Goal: Complete application form

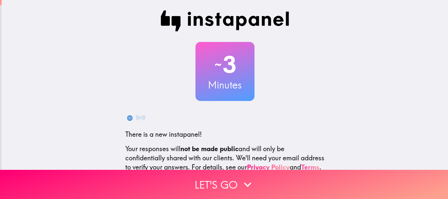
scroll to position [74, 0]
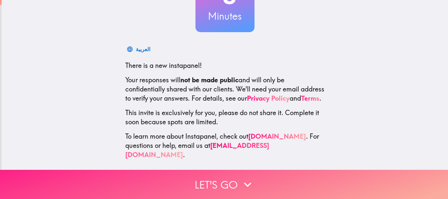
click at [217, 178] on button "Let's go" at bounding box center [224, 184] width 448 height 29
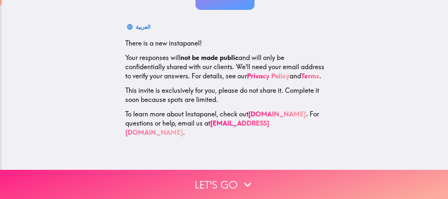
scroll to position [0, 0]
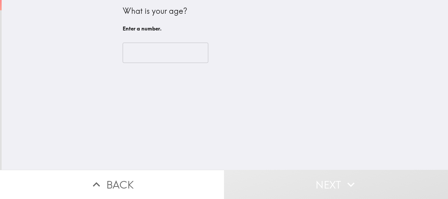
click at [156, 48] on input "number" at bounding box center [166, 53] width 86 height 20
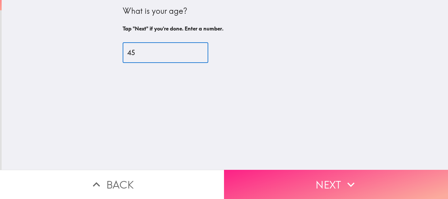
type input "45"
click at [322, 174] on button "Next" at bounding box center [336, 184] width 224 height 29
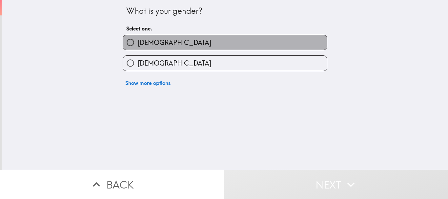
click at [159, 38] on label "[DEMOGRAPHIC_DATA]" at bounding box center [225, 42] width 204 height 15
click at [138, 38] on input "[DEMOGRAPHIC_DATA]" at bounding box center [130, 42] width 15 height 15
radio input "true"
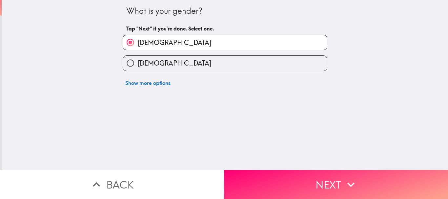
click at [306, 186] on button "Next" at bounding box center [336, 184] width 224 height 29
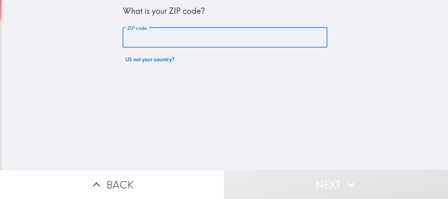
click at [147, 29] on input "ZIP code" at bounding box center [225, 38] width 205 height 20
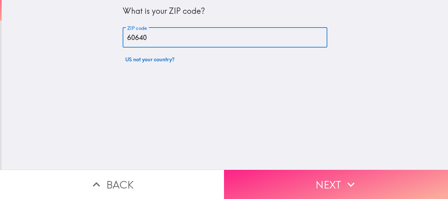
type input "60640"
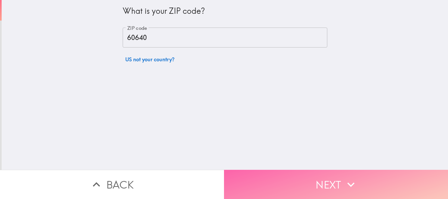
click at [272, 177] on button "Next" at bounding box center [336, 184] width 224 height 29
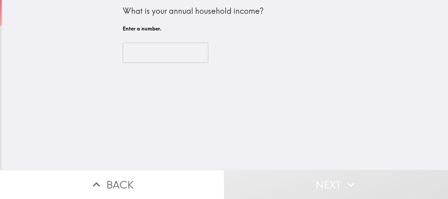
click at [152, 54] on input "number" at bounding box center [166, 53] width 86 height 20
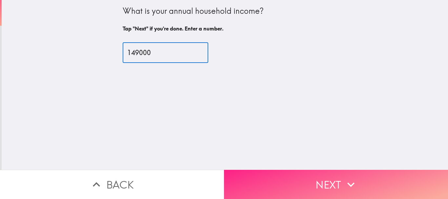
type input "149000"
click at [301, 178] on button "Next" at bounding box center [336, 184] width 224 height 29
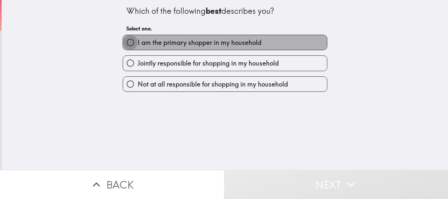
click at [131, 40] on input "I am the primary shopper in my household" at bounding box center [130, 42] width 15 height 15
radio input "true"
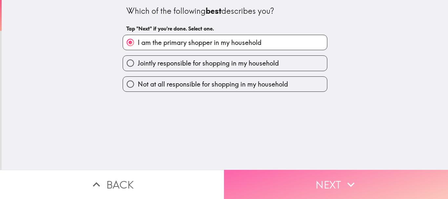
click at [318, 178] on button "Next" at bounding box center [336, 184] width 224 height 29
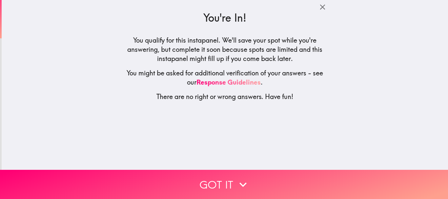
click at [214, 175] on button "Got it" at bounding box center [224, 184] width 448 height 29
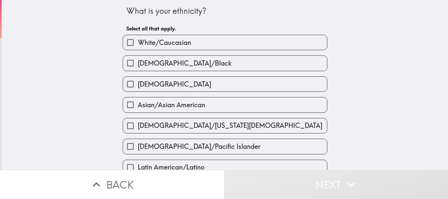
click at [181, 45] on span "White/Caucasian" at bounding box center [164, 42] width 53 height 9
click at [138, 45] on input "White/Caucasian" at bounding box center [130, 42] width 15 height 15
checkbox input "true"
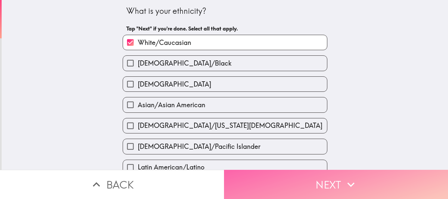
click at [333, 184] on button "Next" at bounding box center [336, 184] width 224 height 29
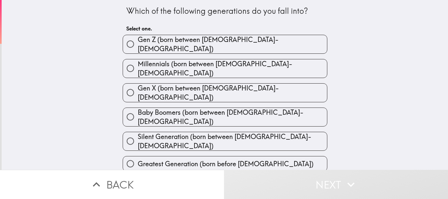
click at [228, 78] on div "Gen X (born between [DEMOGRAPHIC_DATA]-[DEMOGRAPHIC_DATA])" at bounding box center [222, 90] width 210 height 24
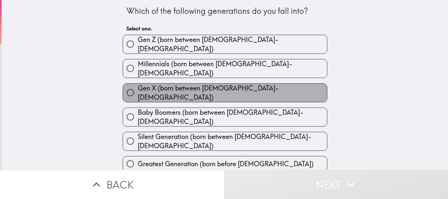
click at [155, 85] on span "Gen X (born between [DEMOGRAPHIC_DATA]-[DEMOGRAPHIC_DATA])" at bounding box center [232, 93] width 189 height 18
click at [138, 85] on input "Gen X (born between [DEMOGRAPHIC_DATA]-[DEMOGRAPHIC_DATA])" at bounding box center [130, 92] width 15 height 15
radio input "true"
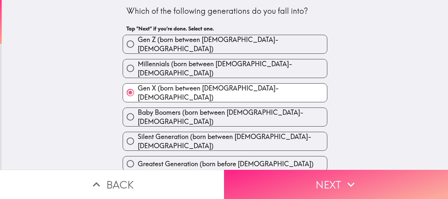
click at [334, 183] on button "Next" at bounding box center [336, 184] width 224 height 29
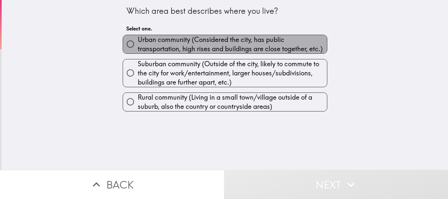
click at [165, 41] on span "Urban community (Considered the city, has public transportation, high rises and…" at bounding box center [232, 44] width 189 height 18
click at [138, 41] on input "Urban community (Considered the city, has public transportation, high rises and…" at bounding box center [130, 44] width 15 height 15
radio input "true"
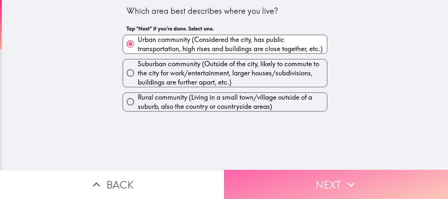
click at [301, 173] on button "Next" at bounding box center [336, 184] width 224 height 29
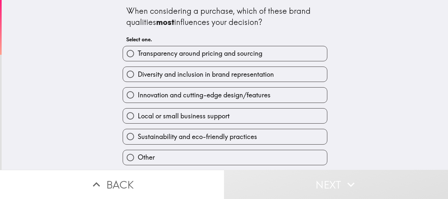
click at [173, 135] on span "Sustainability and eco-friendly practices" at bounding box center [197, 136] width 119 height 9
click at [138, 135] on input "Sustainability and eco-friendly practices" at bounding box center [130, 136] width 15 height 15
radio input "true"
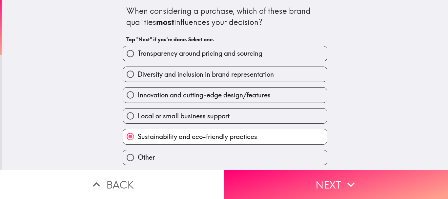
scroll to position [21, 0]
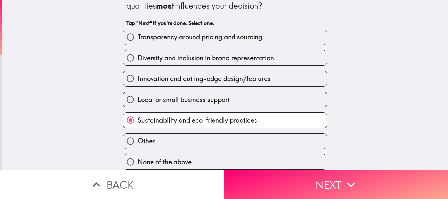
click at [209, 53] on span "Diversity and inclusion in brand representation" at bounding box center [206, 57] width 136 height 9
click at [138, 50] on input "Diversity and inclusion in brand representation" at bounding box center [130, 57] width 15 height 15
radio input "true"
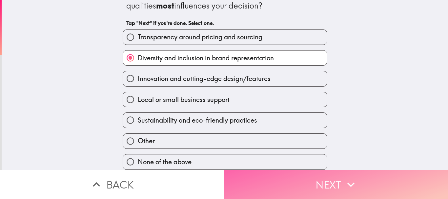
click at [330, 170] on button "Next" at bounding box center [336, 184] width 224 height 29
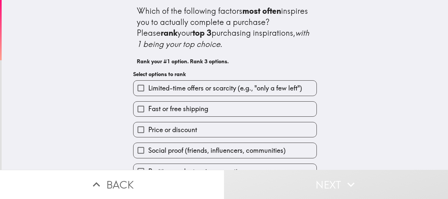
click at [167, 86] on span "Limited-time offers or scarcity (e.g., "only a few left")" at bounding box center [225, 88] width 154 height 9
click at [148, 86] on input "Limited-time offers or scarcity (e.g., "only a few left")" at bounding box center [140, 88] width 15 height 15
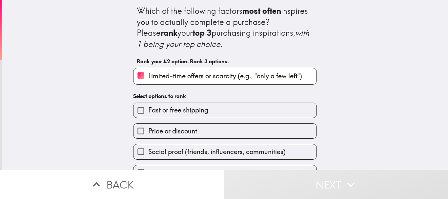
click at [180, 154] on span "Social proof (friends, influencers, communities)" at bounding box center [216, 151] width 137 height 9
click at [148, 154] on input "Social proof (friends, influencers, communities)" at bounding box center [140, 151] width 15 height 15
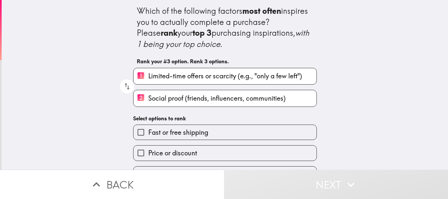
scroll to position [62, 0]
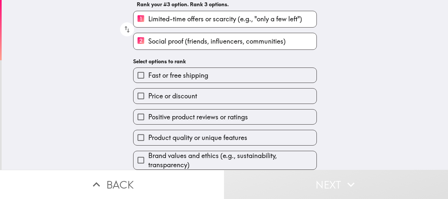
click at [182, 133] on span "Product quality or unique features" at bounding box center [197, 137] width 99 height 9
click at [148, 131] on input "Product quality or unique features" at bounding box center [140, 137] width 15 height 15
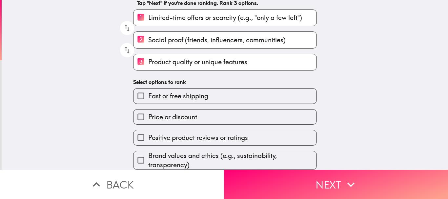
click at [187, 156] on span "Brand values and ethics (e.g., sustainability, transparency)" at bounding box center [232, 160] width 168 height 18
click at [148, 156] on input "Brand values and ethics (e.g., sustainability, transparency)" at bounding box center [140, 160] width 15 height 15
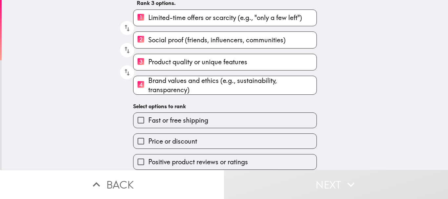
click at [178, 116] on span "Fast or free shipping" at bounding box center [178, 120] width 60 height 9
click at [148, 113] on input "Fast or free shipping" at bounding box center [140, 120] width 15 height 15
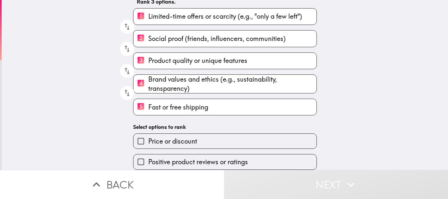
click at [183, 157] on span "Positive product reviews or ratings" at bounding box center [198, 161] width 100 height 9
click at [148, 156] on input "Positive product reviews or ratings" at bounding box center [140, 161] width 15 height 15
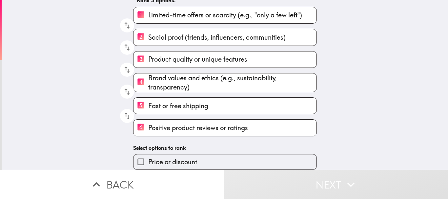
scroll to position [66, 0]
click at [157, 158] on span "Price or discount" at bounding box center [172, 161] width 49 height 9
click at [148, 158] on input "Price or discount" at bounding box center [140, 161] width 15 height 15
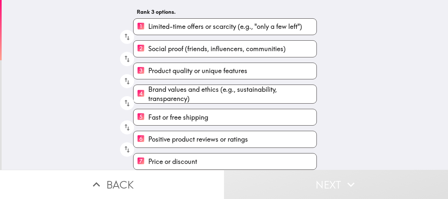
scroll to position [54, 0]
click at [360, 122] on div "Which of the following factors most often inspires you to actually complete a p…" at bounding box center [225, 85] width 446 height 170
click at [347, 181] on icon "button" at bounding box center [351, 184] width 14 height 14
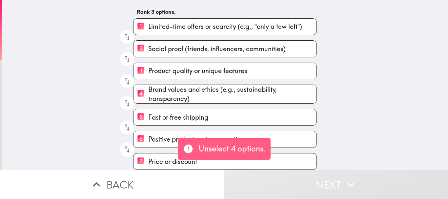
click at [149, 157] on span "Price or discount" at bounding box center [172, 161] width 49 height 9
click at [148, 156] on input "7 Price or discount" at bounding box center [140, 161] width 15 height 16
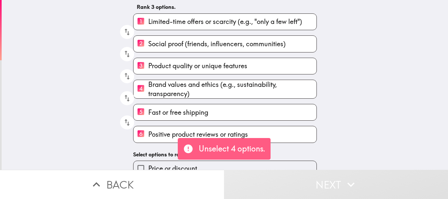
click at [163, 131] on span "Positive product reviews or ratings" at bounding box center [198, 134] width 100 height 9
click at [148, 131] on input "6 Positive product reviews or ratings" at bounding box center [140, 134] width 15 height 16
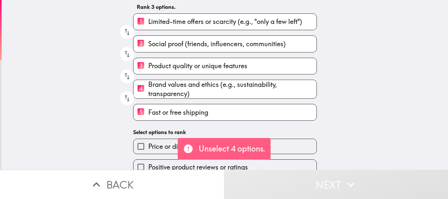
click at [166, 111] on span "Fast or free shipping" at bounding box center [178, 112] width 60 height 9
click at [148, 111] on input "5 Fast or free shipping" at bounding box center [140, 112] width 15 height 16
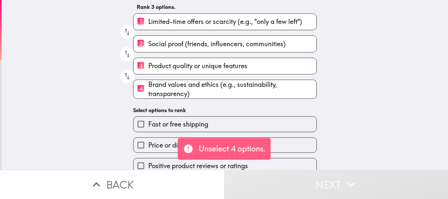
scroll to position [63, 0]
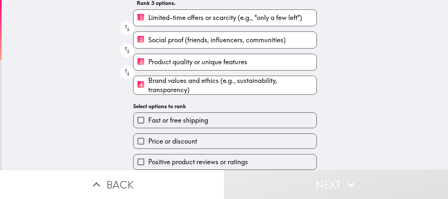
click at [197, 80] on span "Brand values and ethics (e.g., sustainability, transparency)" at bounding box center [232, 85] width 168 height 18
click at [148, 80] on input "4 Brand values and ethics (e.g., sustainability, transparency)" at bounding box center [140, 85] width 15 height 16
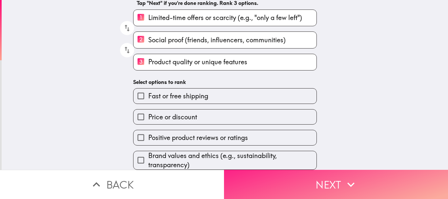
click at [335, 177] on button "Next" at bounding box center [336, 184] width 224 height 29
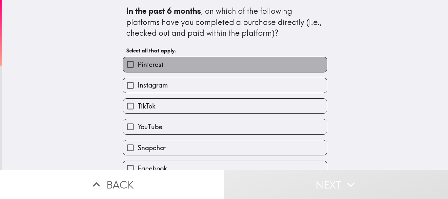
click at [154, 63] on span "Pinterest" at bounding box center [151, 64] width 26 height 9
click at [138, 63] on input "Pinterest" at bounding box center [130, 64] width 15 height 15
checkbox input "true"
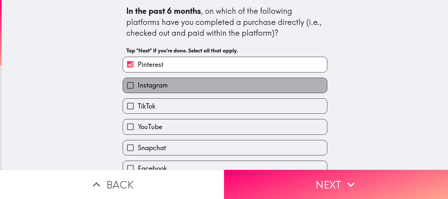
click at [156, 87] on span "Instagram" at bounding box center [153, 85] width 30 height 9
click at [138, 87] on input "Instagram" at bounding box center [130, 85] width 15 height 15
checkbox input "true"
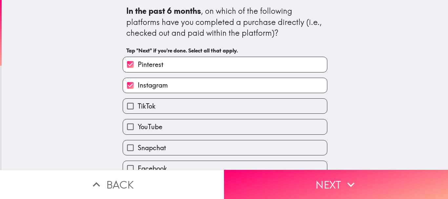
click at [166, 123] on label "YouTube" at bounding box center [225, 126] width 204 height 15
click at [138, 123] on input "YouTube" at bounding box center [130, 126] width 15 height 15
checkbox input "true"
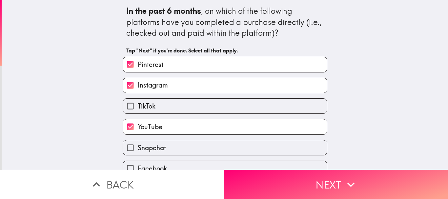
scroll to position [32, 0]
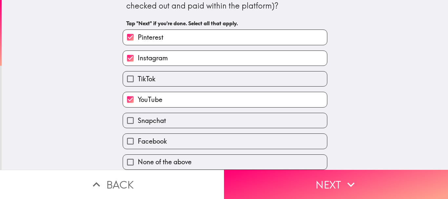
click at [170, 139] on label "Facebook" at bounding box center [225, 141] width 204 height 15
click at [138, 139] on input "Facebook" at bounding box center [130, 141] width 15 height 15
checkbox input "true"
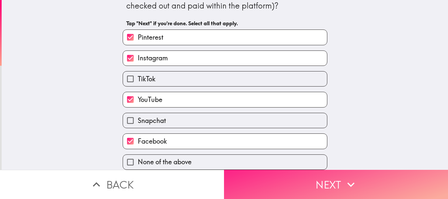
click at [322, 182] on button "Next" at bounding box center [336, 184] width 224 height 29
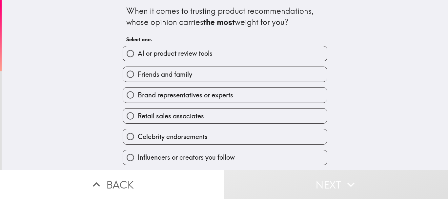
click at [166, 78] on span "Friends and family" at bounding box center [165, 74] width 54 height 9
click at [138, 78] on input "Friends and family" at bounding box center [130, 74] width 15 height 15
radio input "true"
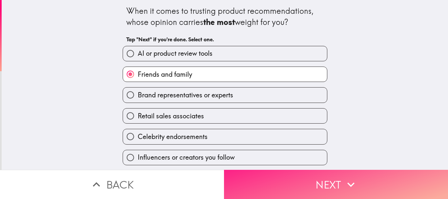
click at [337, 170] on button "Next" at bounding box center [336, 184] width 224 height 29
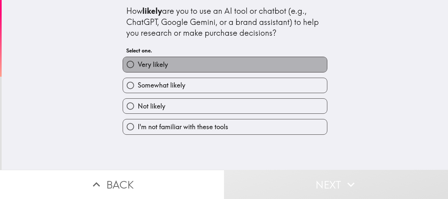
click at [167, 67] on label "Very likely" at bounding box center [225, 64] width 204 height 15
click at [138, 67] on input "Very likely" at bounding box center [130, 64] width 15 height 15
radio input "true"
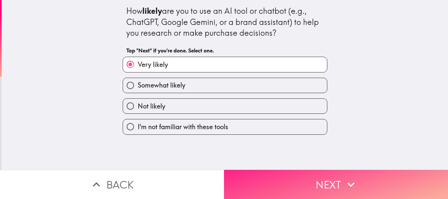
click at [331, 179] on button "Next" at bounding box center [336, 184] width 224 height 29
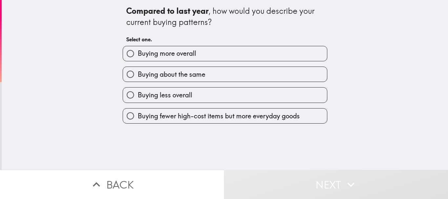
click at [194, 50] on label "Buying more overall" at bounding box center [225, 53] width 204 height 15
click at [138, 50] on input "Buying more overall" at bounding box center [130, 53] width 15 height 15
radio input "true"
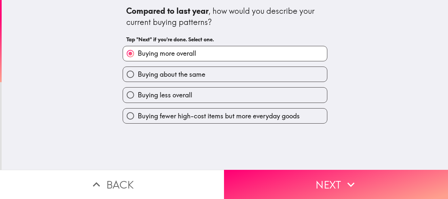
click at [234, 112] on span "Buying fewer high-cost items but more everyday goods" at bounding box center [219, 115] width 162 height 9
click at [138, 112] on input "Buying fewer high-cost items but more everyday goods" at bounding box center [130, 116] width 15 height 15
radio input "true"
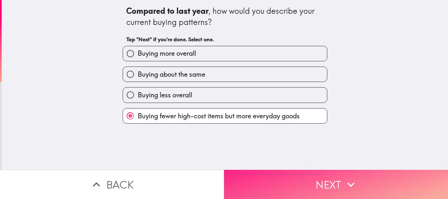
click at [333, 175] on button "Next" at bounding box center [336, 184] width 224 height 29
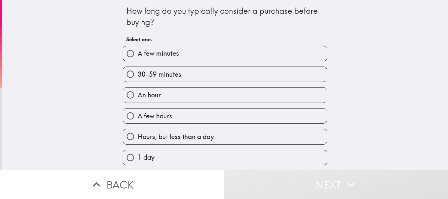
click at [194, 49] on label "A few minutes" at bounding box center [225, 53] width 204 height 15
click at [138, 49] on input "A few minutes" at bounding box center [130, 53] width 15 height 15
radio input "true"
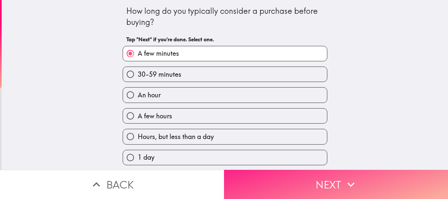
click at [310, 178] on button "Next" at bounding box center [336, 184] width 224 height 29
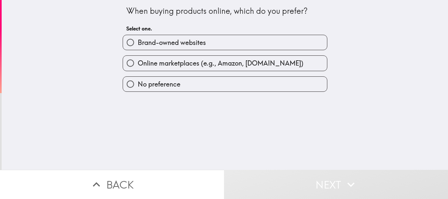
click at [181, 40] on span "Brand-owned websites" at bounding box center [172, 42] width 68 height 9
click at [138, 40] on input "Brand-owned websites" at bounding box center [130, 42] width 15 height 15
radio input "true"
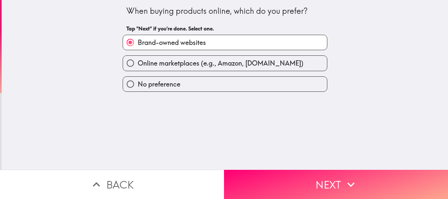
click at [312, 161] on div "When buying products online, which do you prefer? Tap "Next" if you're done. Se…" at bounding box center [225, 85] width 446 height 170
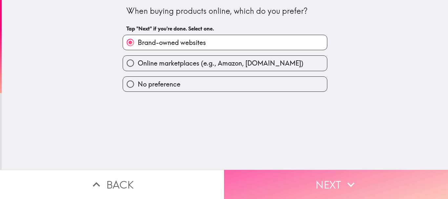
click at [315, 173] on button "Next" at bounding box center [336, 184] width 224 height 29
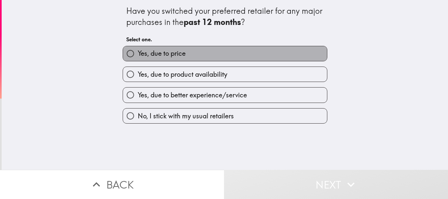
click at [171, 49] on span "Yes, due to price" at bounding box center [162, 53] width 48 height 9
click at [138, 49] on input "Yes, due to price" at bounding box center [130, 53] width 15 height 15
radio input "true"
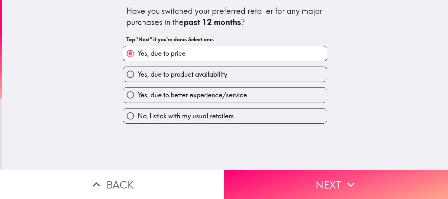
click at [352, 148] on div "Have you switched your preferred retailer for any major purchases in the past 1…" at bounding box center [225, 85] width 446 height 170
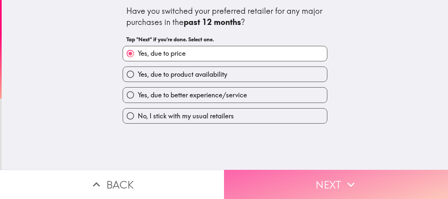
click at [347, 179] on icon "button" at bounding box center [351, 184] width 14 height 14
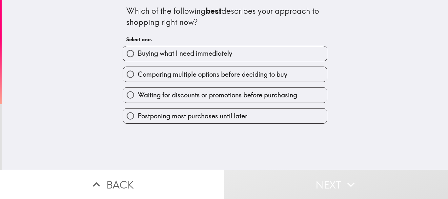
click at [169, 92] on span "Waiting for discounts or promotions before purchasing" at bounding box center [217, 94] width 159 height 9
click at [138, 92] on input "Waiting for discounts or promotions before purchasing" at bounding box center [130, 95] width 15 height 15
radio input "true"
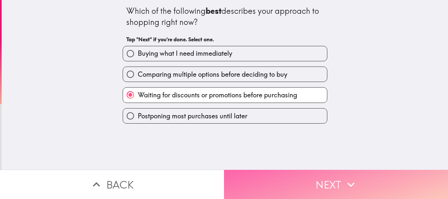
click at [329, 172] on button "Next" at bounding box center [336, 184] width 224 height 29
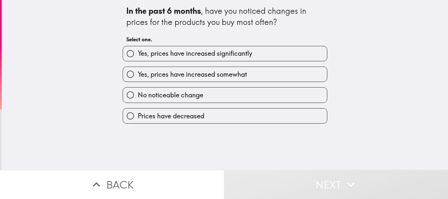
click at [198, 54] on span "Yes, prices have increased significantly" at bounding box center [195, 53] width 114 height 9
click at [138, 54] on input "Yes, prices have increased significantly" at bounding box center [130, 53] width 15 height 15
radio input "true"
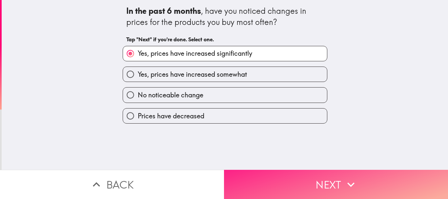
click at [331, 172] on button "Next" at bounding box center [336, 184] width 224 height 29
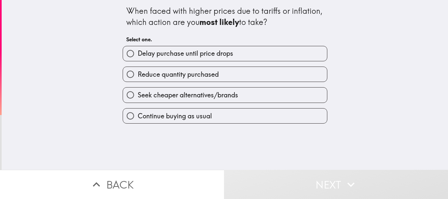
click at [205, 49] on span "Delay purchase until price drops" at bounding box center [185, 53] width 95 height 9
click at [138, 49] on input "Delay purchase until price drops" at bounding box center [130, 53] width 15 height 15
radio input "true"
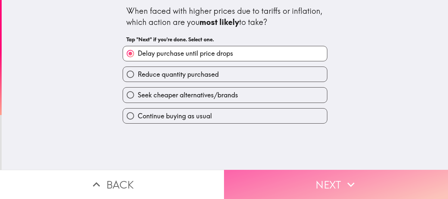
click at [354, 179] on icon "button" at bounding box center [351, 184] width 14 height 14
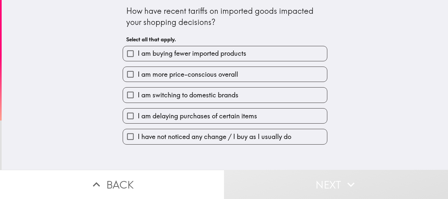
click at [178, 50] on span "I am buying fewer imported products" at bounding box center [192, 53] width 109 height 9
click at [138, 50] on input "I am buying fewer imported products" at bounding box center [130, 53] width 15 height 15
checkbox input "true"
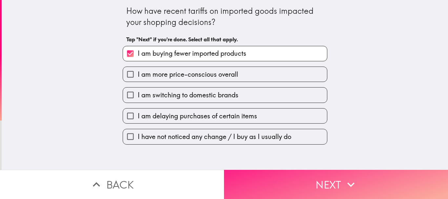
click at [324, 179] on button "Next" at bounding box center [336, 184] width 224 height 29
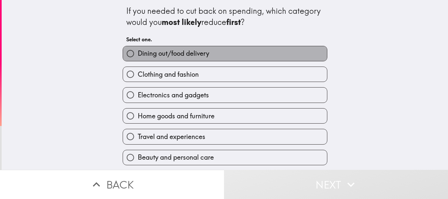
click at [150, 55] on span "Dining out/food delivery" at bounding box center [173, 53] width 71 height 9
click at [138, 55] on input "Dining out/food delivery" at bounding box center [130, 53] width 15 height 15
radio input "true"
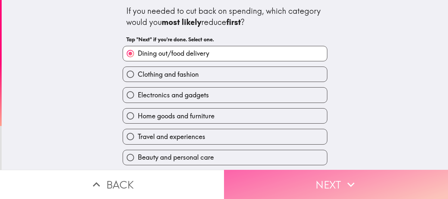
click at [334, 179] on button "Next" at bounding box center [336, 184] width 224 height 29
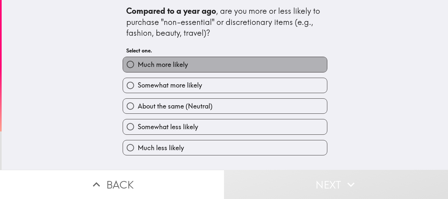
click at [158, 64] on span "Much more likely" at bounding box center [163, 64] width 50 height 9
click at [138, 64] on input "Much more likely" at bounding box center [130, 64] width 15 height 15
radio input "true"
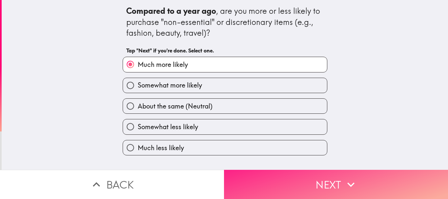
click at [303, 179] on button "Next" at bounding box center [336, 184] width 224 height 29
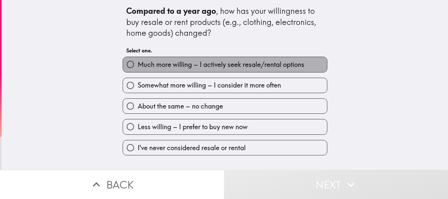
click at [180, 62] on span "Much more willing – I actively seek resale/rental options" at bounding box center [221, 64] width 167 height 9
click at [138, 62] on input "Much more willing – I actively seek resale/rental options" at bounding box center [130, 64] width 15 height 15
radio input "true"
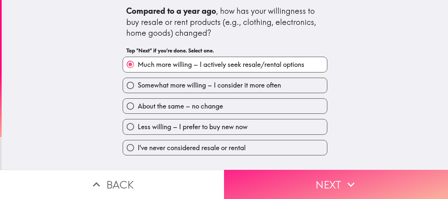
click at [344, 177] on icon "button" at bounding box center [351, 184] width 14 height 14
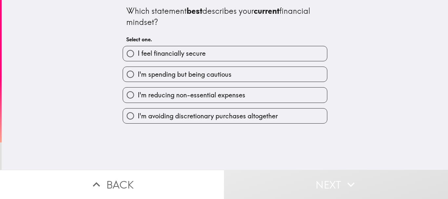
click at [182, 51] on span "I feel financially secure" at bounding box center [172, 53] width 68 height 9
click at [138, 51] on input "I feel financially secure" at bounding box center [130, 53] width 15 height 15
radio input "true"
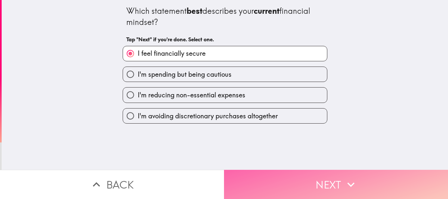
click at [322, 171] on button "Next" at bounding box center [336, 184] width 224 height 29
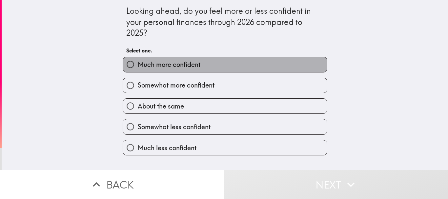
click at [172, 61] on span "Much more confident" at bounding box center [169, 64] width 63 height 9
click at [138, 61] on input "Much more confident" at bounding box center [130, 64] width 15 height 15
radio input "true"
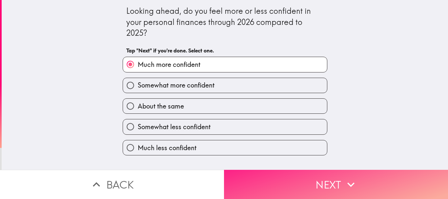
click at [318, 170] on button "Next" at bounding box center [336, 184] width 224 height 29
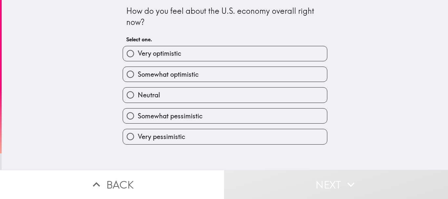
click at [178, 51] on label "Very optimistic" at bounding box center [225, 53] width 204 height 15
click at [138, 51] on input "Very optimistic" at bounding box center [130, 53] width 15 height 15
radio input "true"
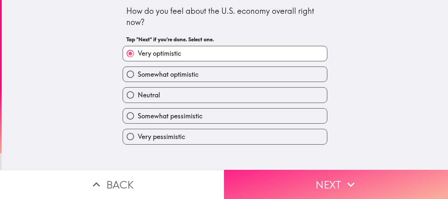
click at [344, 185] on icon "button" at bounding box center [351, 184] width 14 height 14
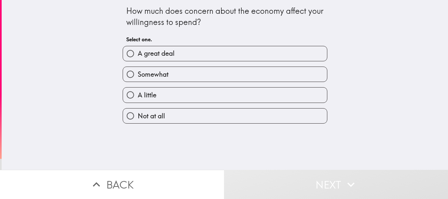
click at [197, 55] on label "A great deal" at bounding box center [225, 53] width 204 height 15
click at [138, 55] on input "A great deal" at bounding box center [130, 53] width 15 height 15
radio input "true"
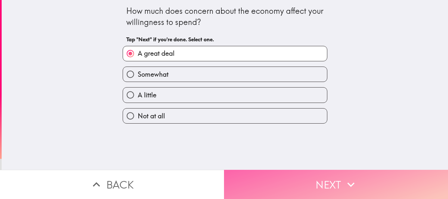
click at [316, 172] on button "Next" at bounding box center [336, 184] width 224 height 29
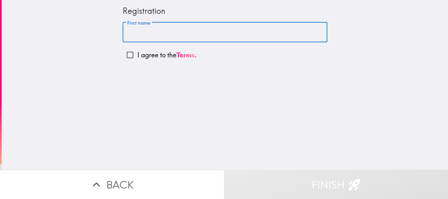
click at [179, 31] on input "First name" at bounding box center [225, 32] width 205 height 20
paste input "[PERSON_NAME]"
type input "[PERSON_NAME]"
